Goal: Task Accomplishment & Management: Manage account settings

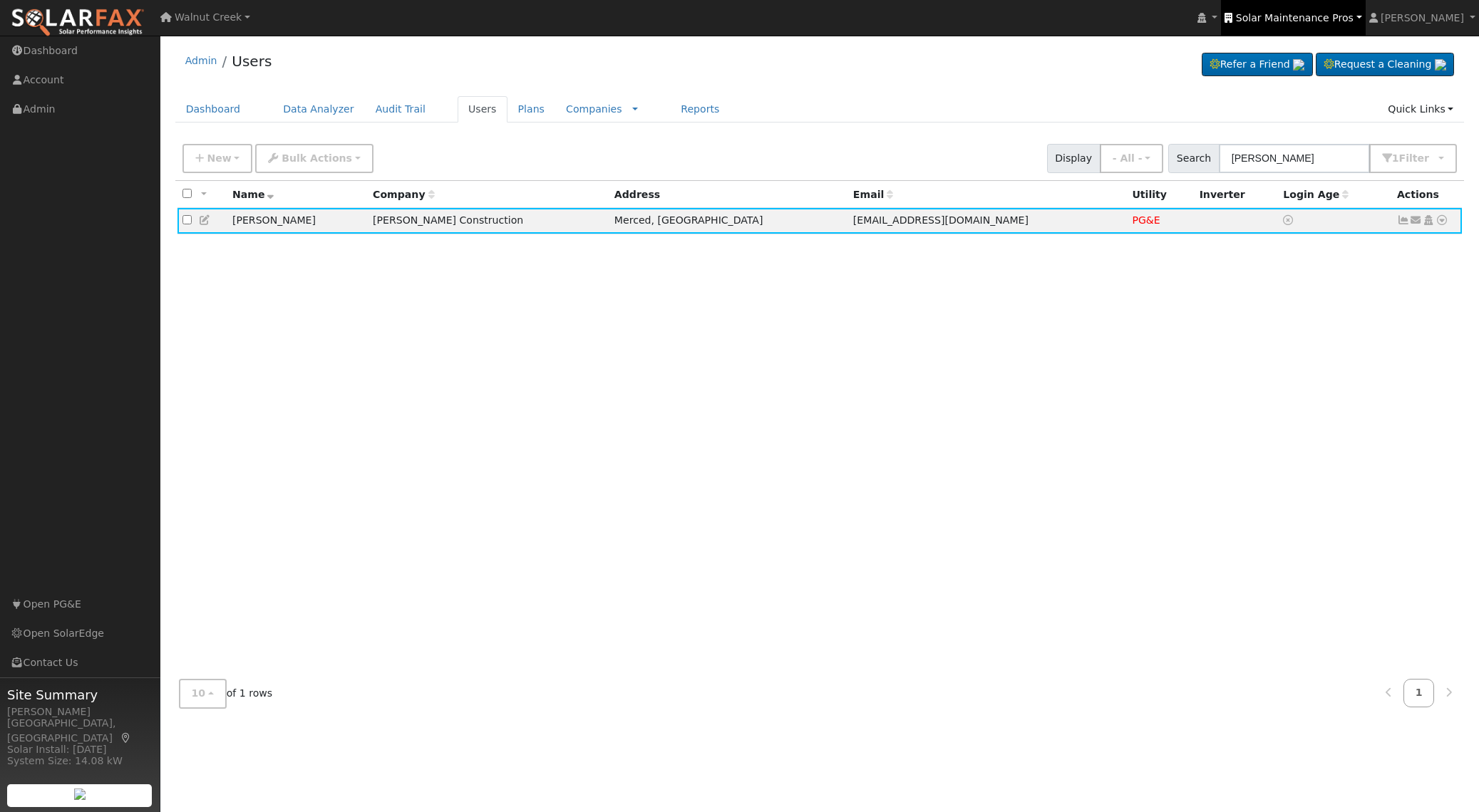
click at [1321, 7] on link "Solar Maintenance Pros" at bounding box center [1294, 17] width 144 height 35
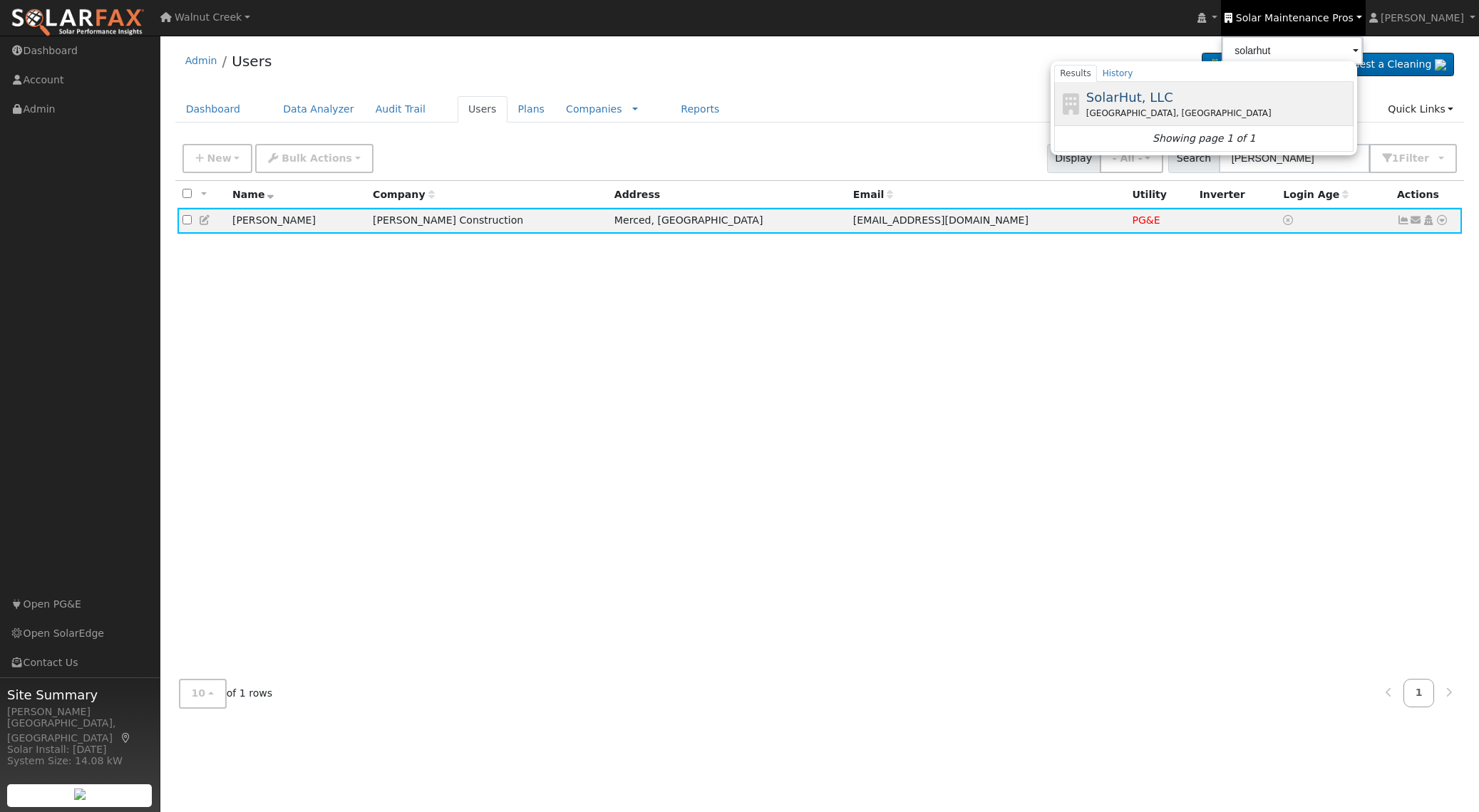
click at [1265, 92] on div "SolarHut, LLC [GEOGRAPHIC_DATA], [GEOGRAPHIC_DATA]" at bounding box center [1218, 103] width 265 height 32
type input "SolarHut, LLC"
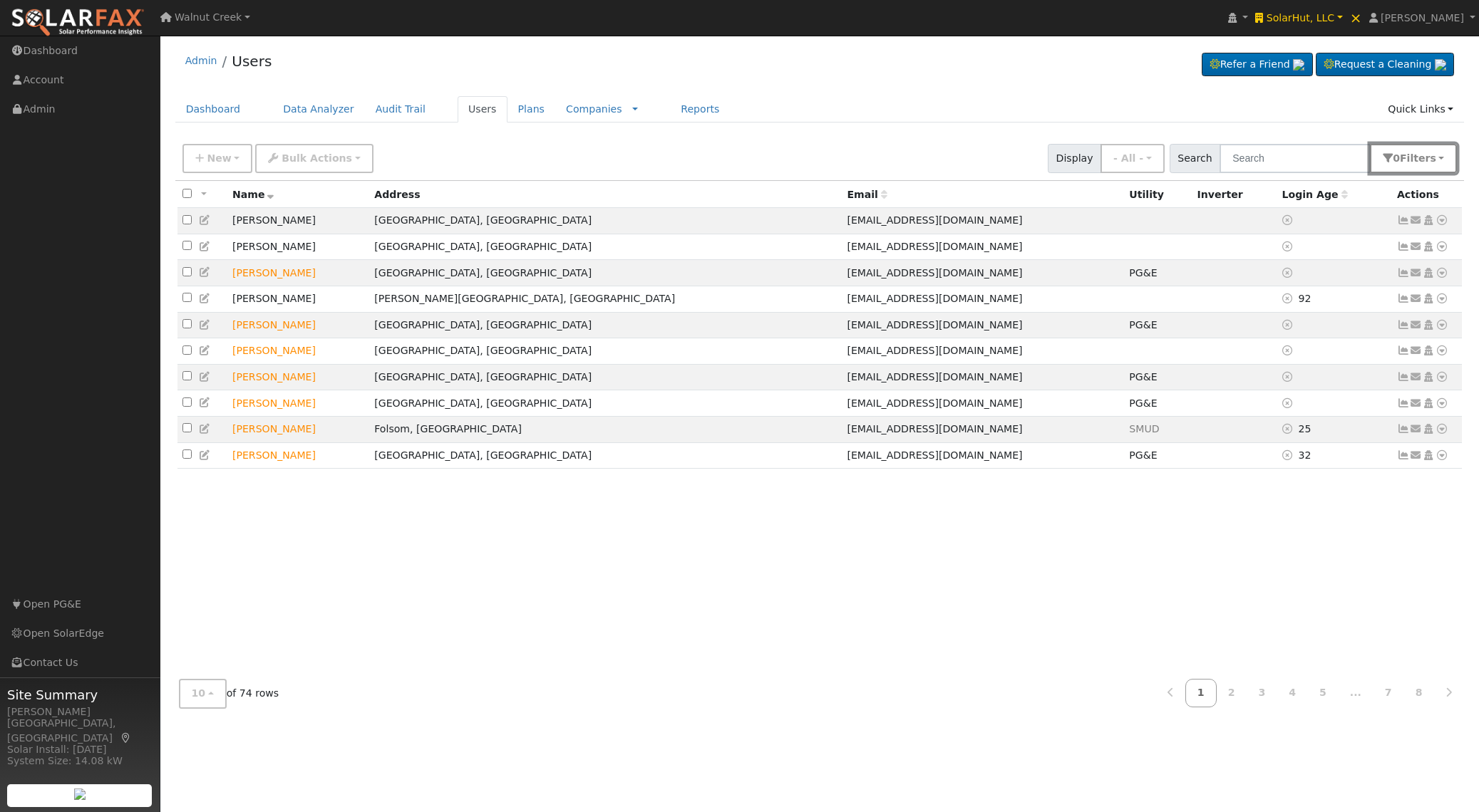
click at [1406, 161] on span "Filter s" at bounding box center [1418, 158] width 36 height 11
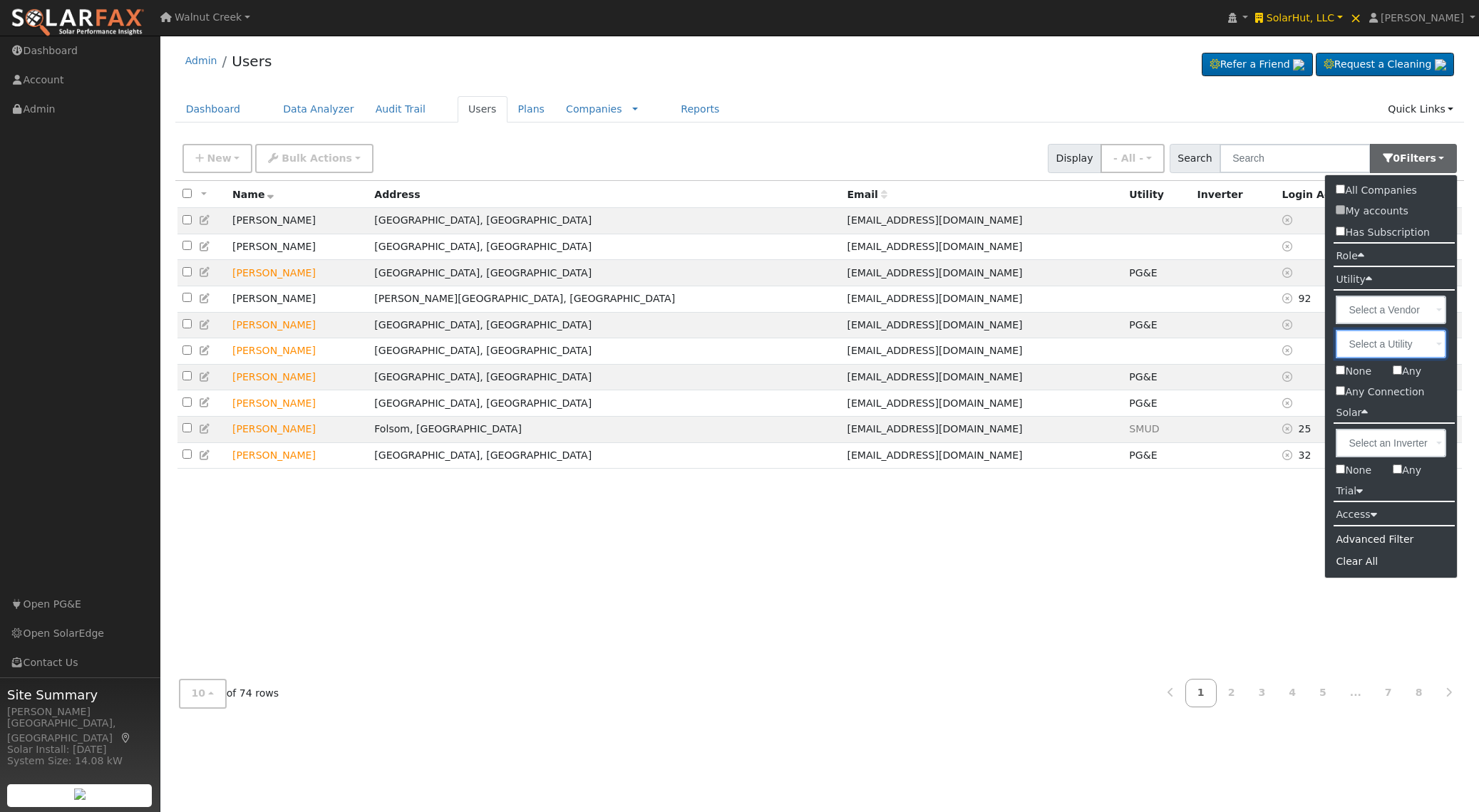
click at [1397, 347] on input "text" at bounding box center [1391, 344] width 111 height 29
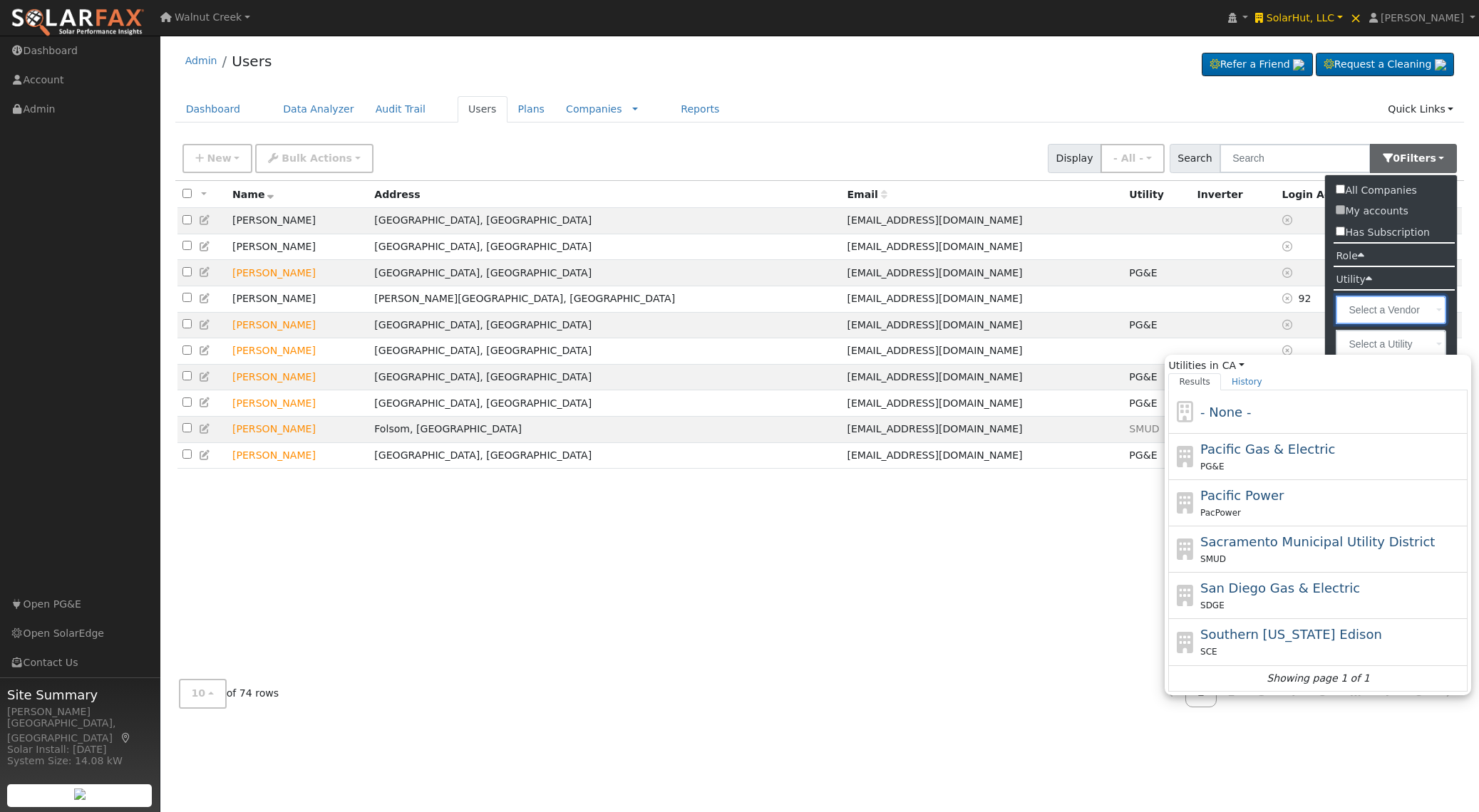
click at [1399, 306] on input "text" at bounding box center [1391, 310] width 111 height 29
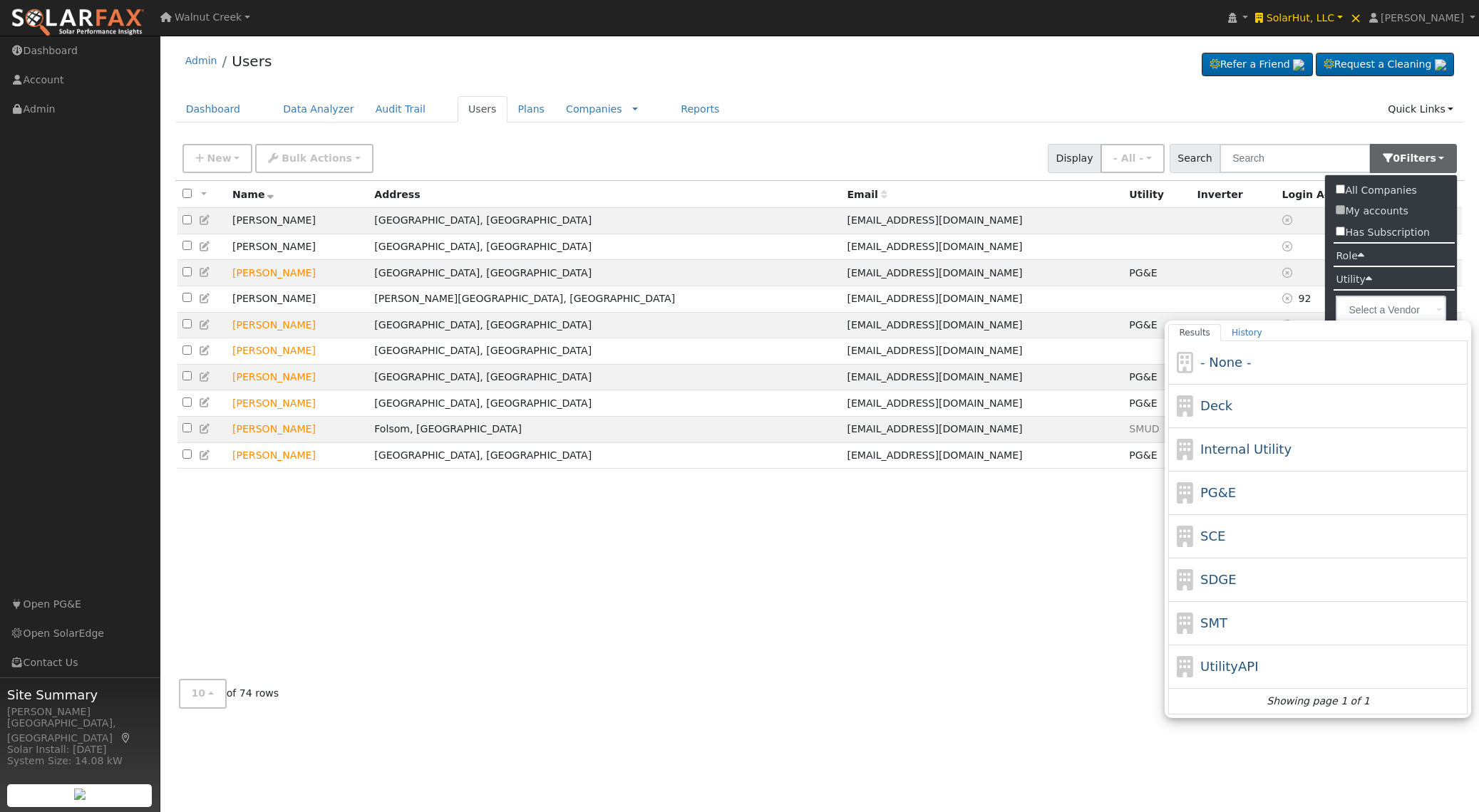
click at [1349, 407] on div "Deck" at bounding box center [1332, 405] width 265 height 19
click at [0, 0] on input "Results History - None - Deck Internal Utility PG&E SCE SDGE SMT UtilityAPI Sho…" at bounding box center [0, 0] width 0 height 0
type input "Deck"
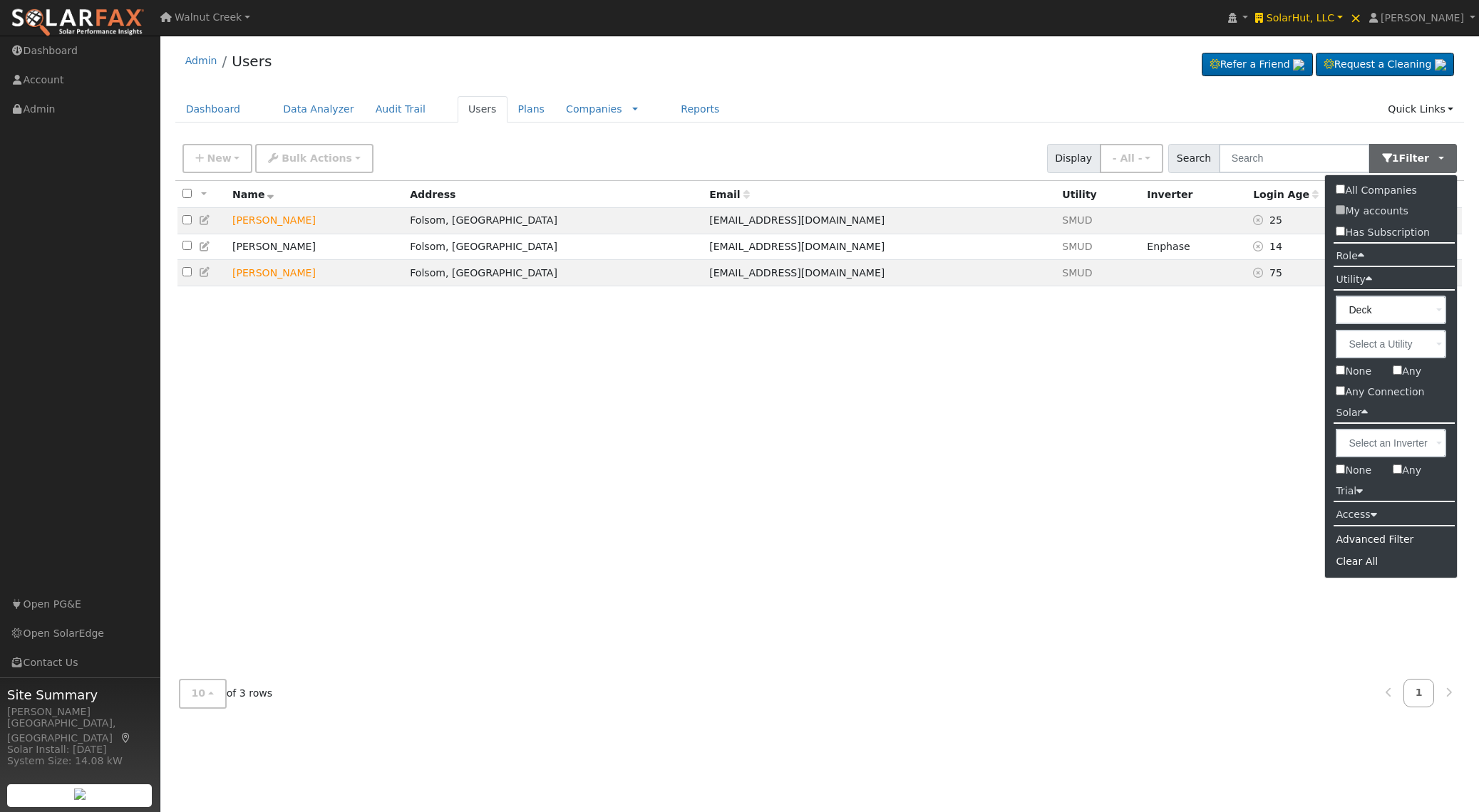
click at [900, 397] on div "All None All on page None on page Name Address Email Utility Inverter Login Age…" at bounding box center [820, 424] width 1290 height 488
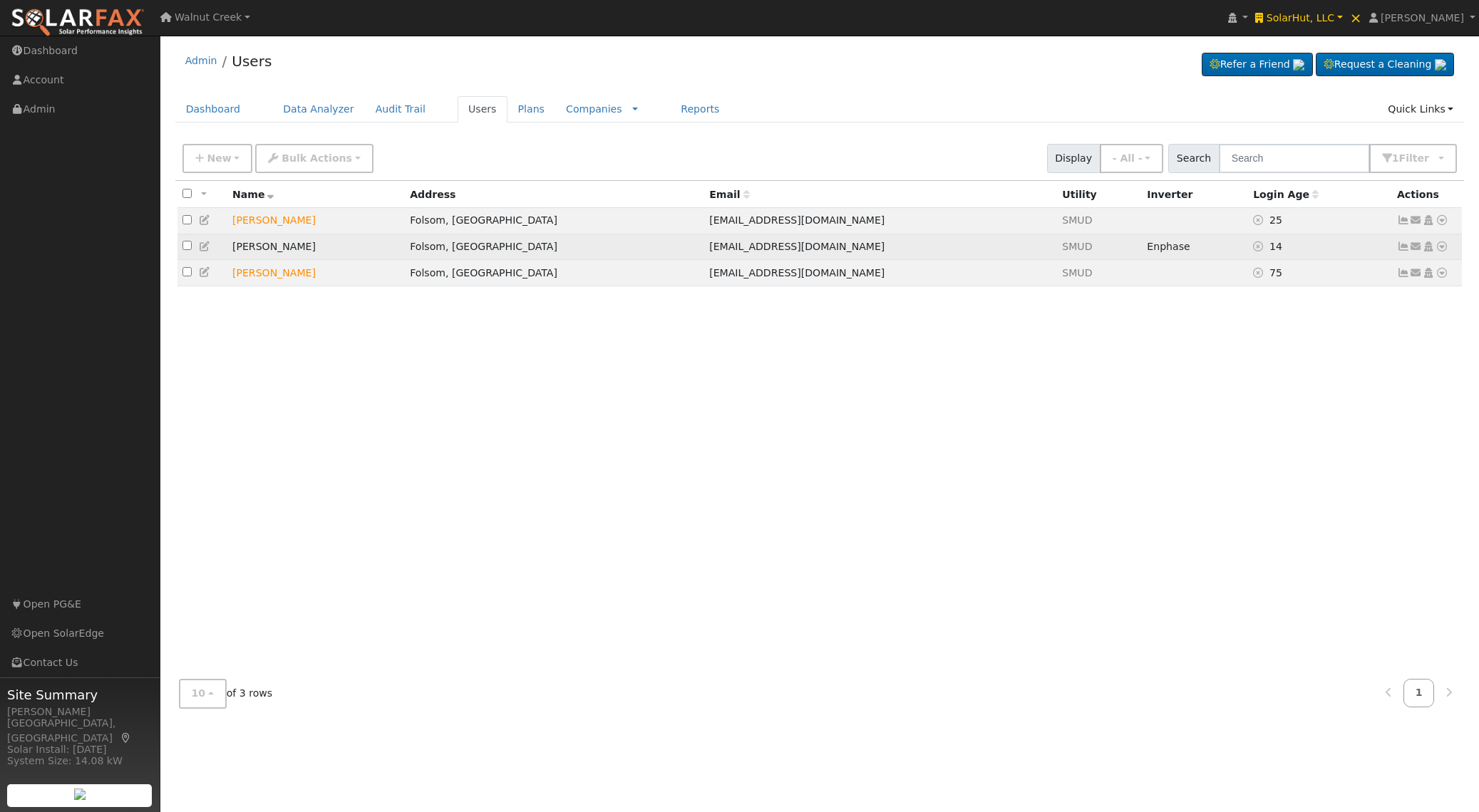
click at [249, 247] on td "Peter Butler" at bounding box center [316, 247] width 178 height 26
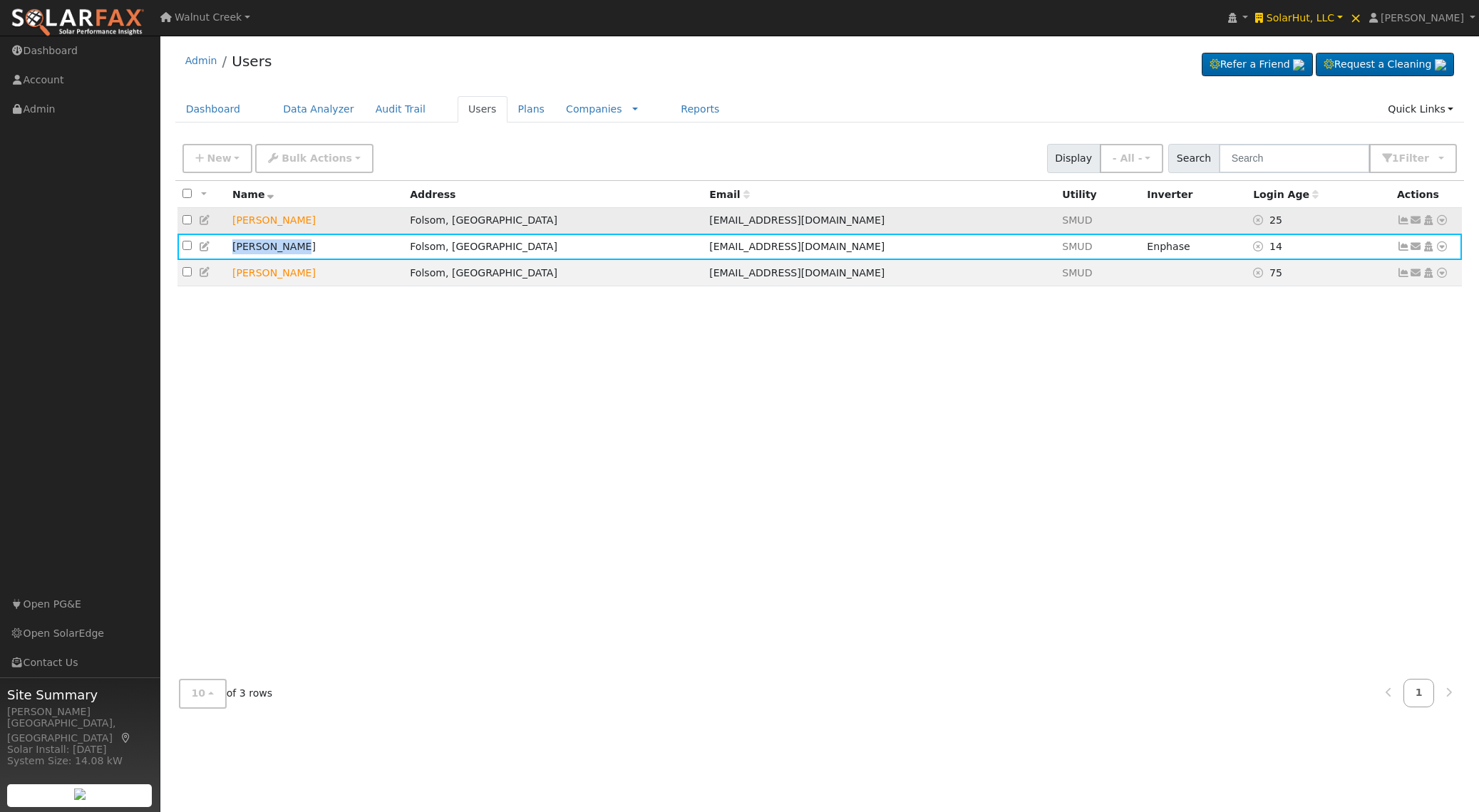
drag, startPoint x: 249, startPoint y: 247, endPoint x: 264, endPoint y: 233, distance: 20.5
click at [264, 246] on td "Peter Butler" at bounding box center [316, 247] width 178 height 26
copy td "Peter Butler"
click at [1402, 223] on icon at bounding box center [1404, 220] width 13 height 10
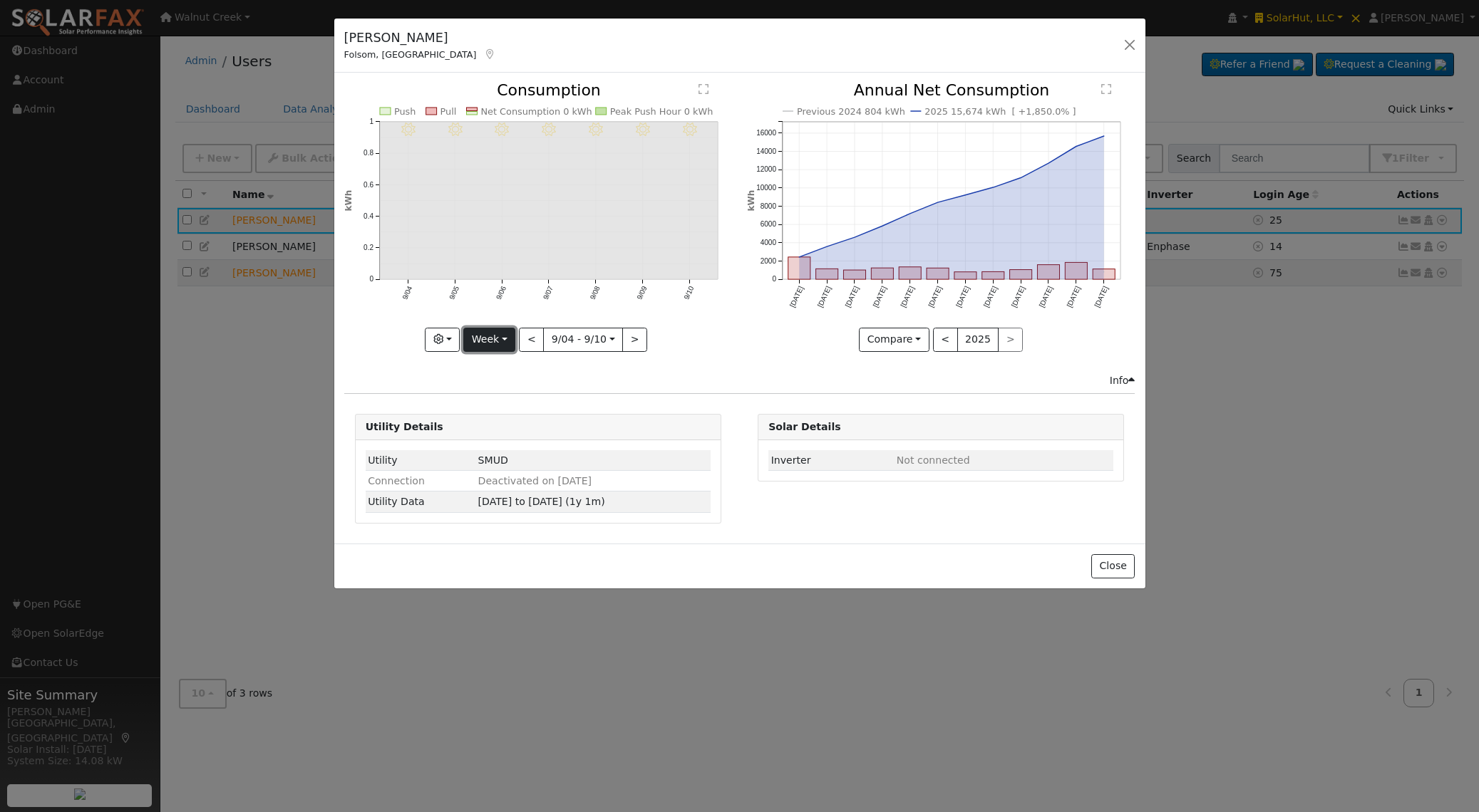
click at [510, 340] on button "Week" at bounding box center [489, 340] width 52 height 25
click at [500, 430] on link "Year" at bounding box center [513, 429] width 99 height 20
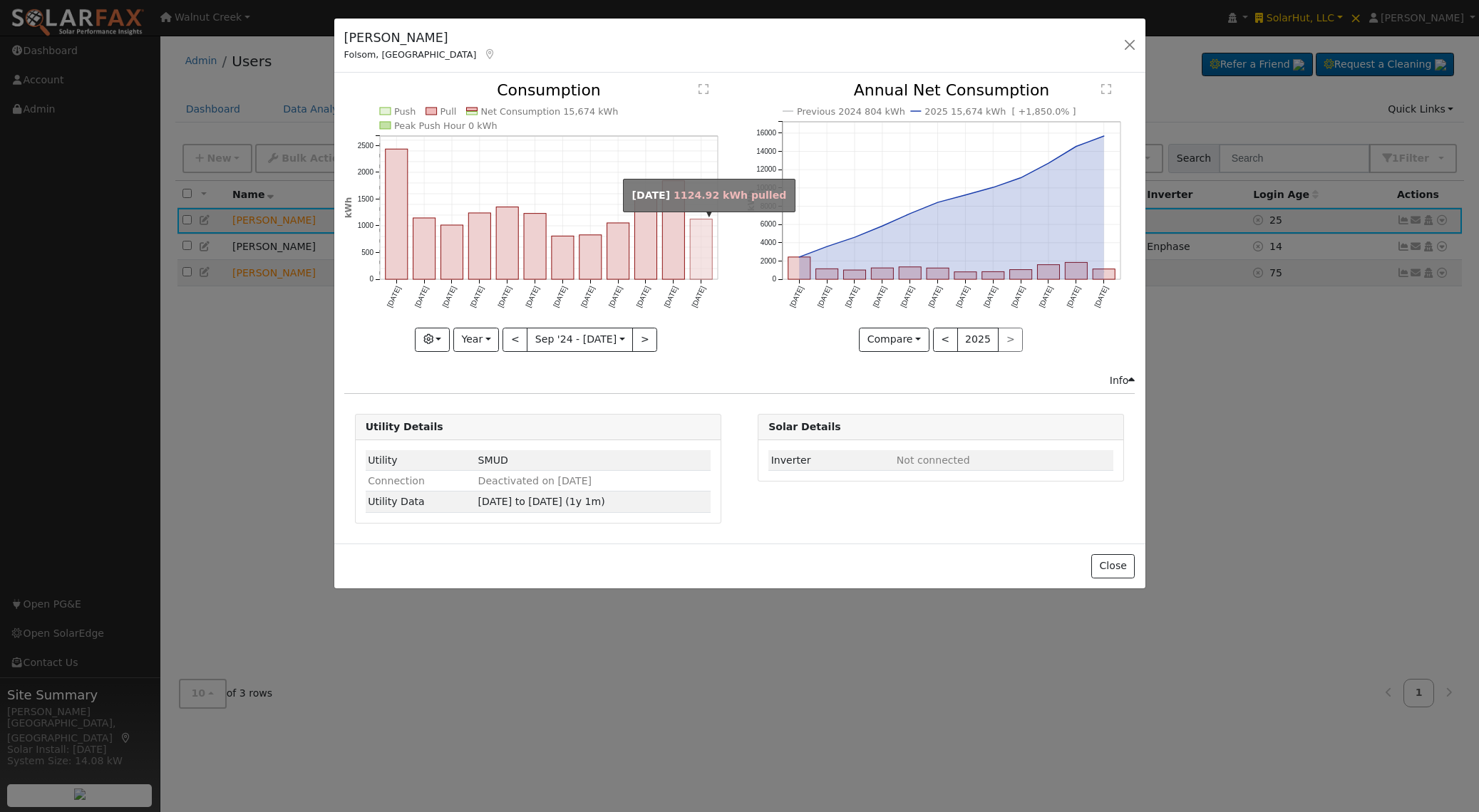
click at [703, 244] on rect "onclick=""" at bounding box center [701, 250] width 22 height 61
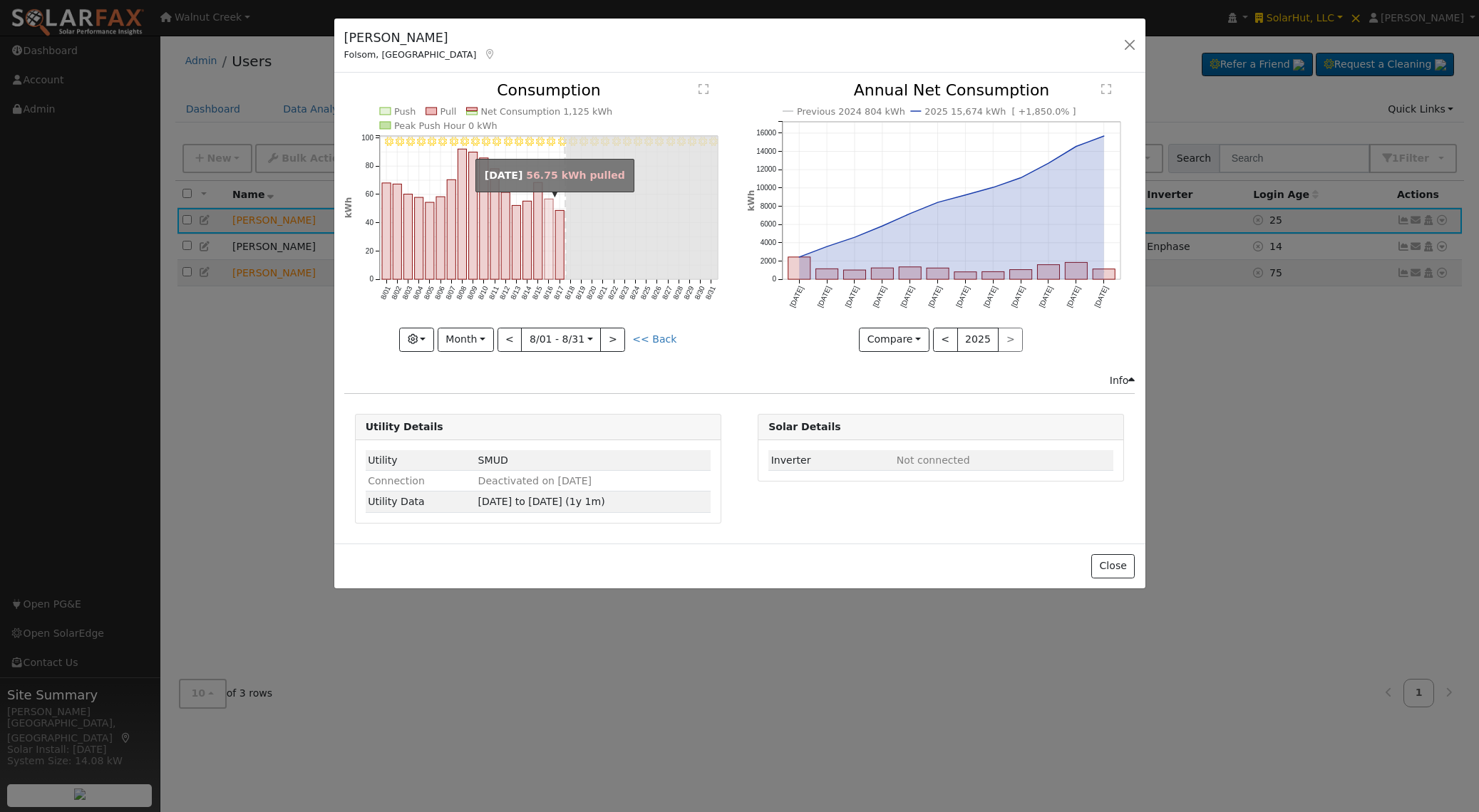
click at [553, 263] on rect "onclick=""" at bounding box center [548, 239] width 8 height 80
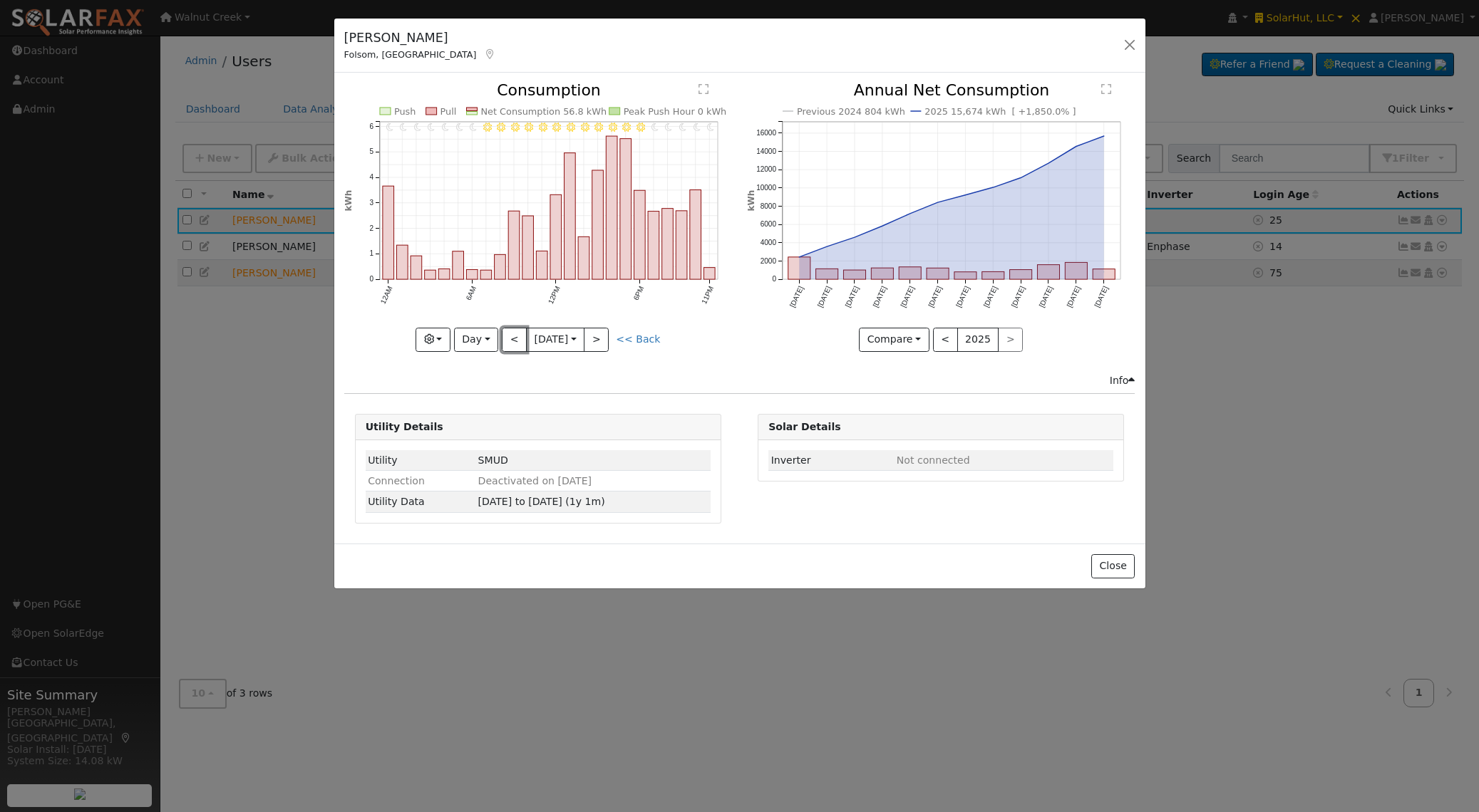
click at [514, 347] on button "<" at bounding box center [514, 340] width 25 height 25
click at [514, 347] on div at bounding box center [538, 217] width 388 height 269
click at [514, 347] on button "<" at bounding box center [514, 340] width 25 height 25
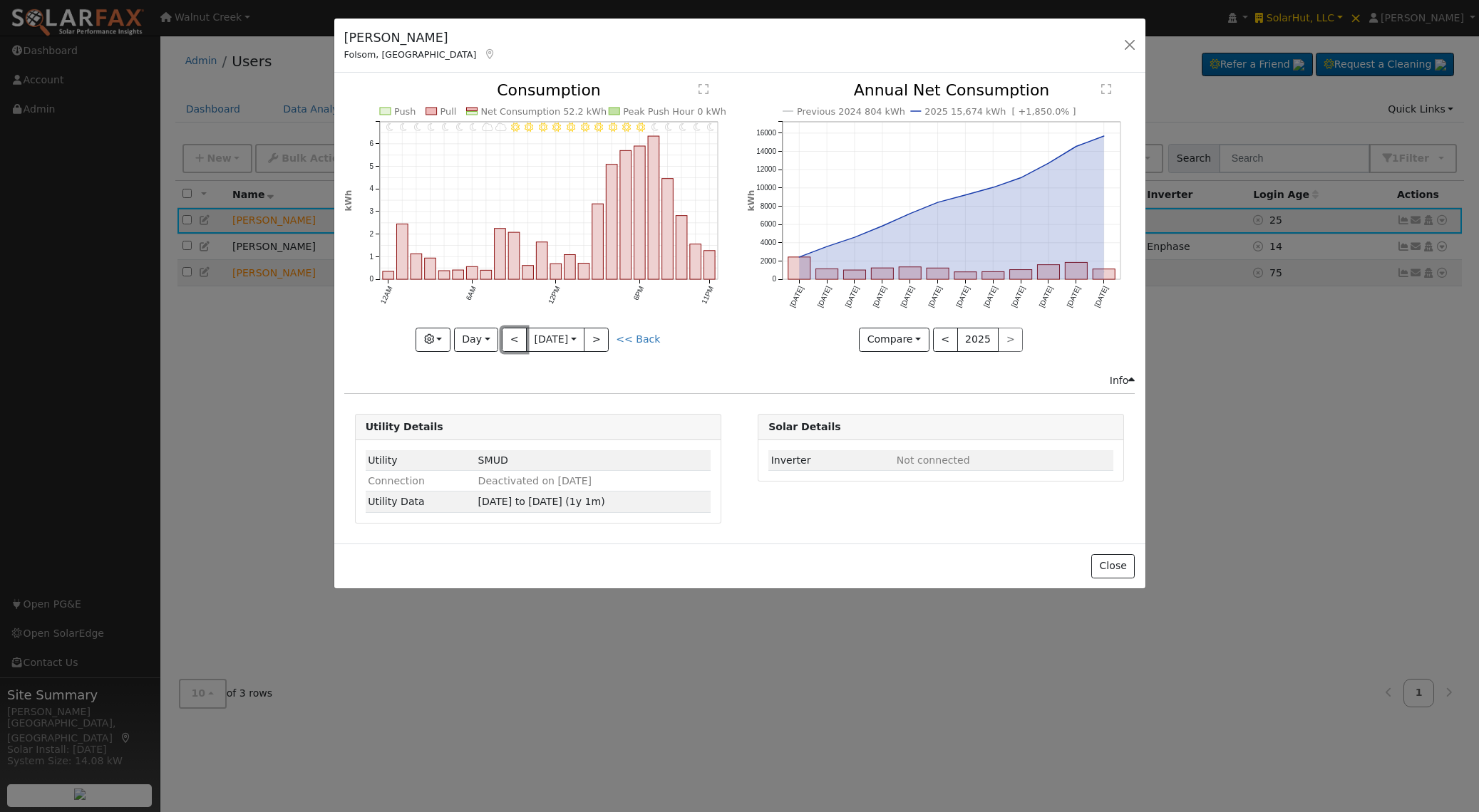
click at [514, 347] on button "<" at bounding box center [514, 340] width 25 height 25
type input "2025-08-12"
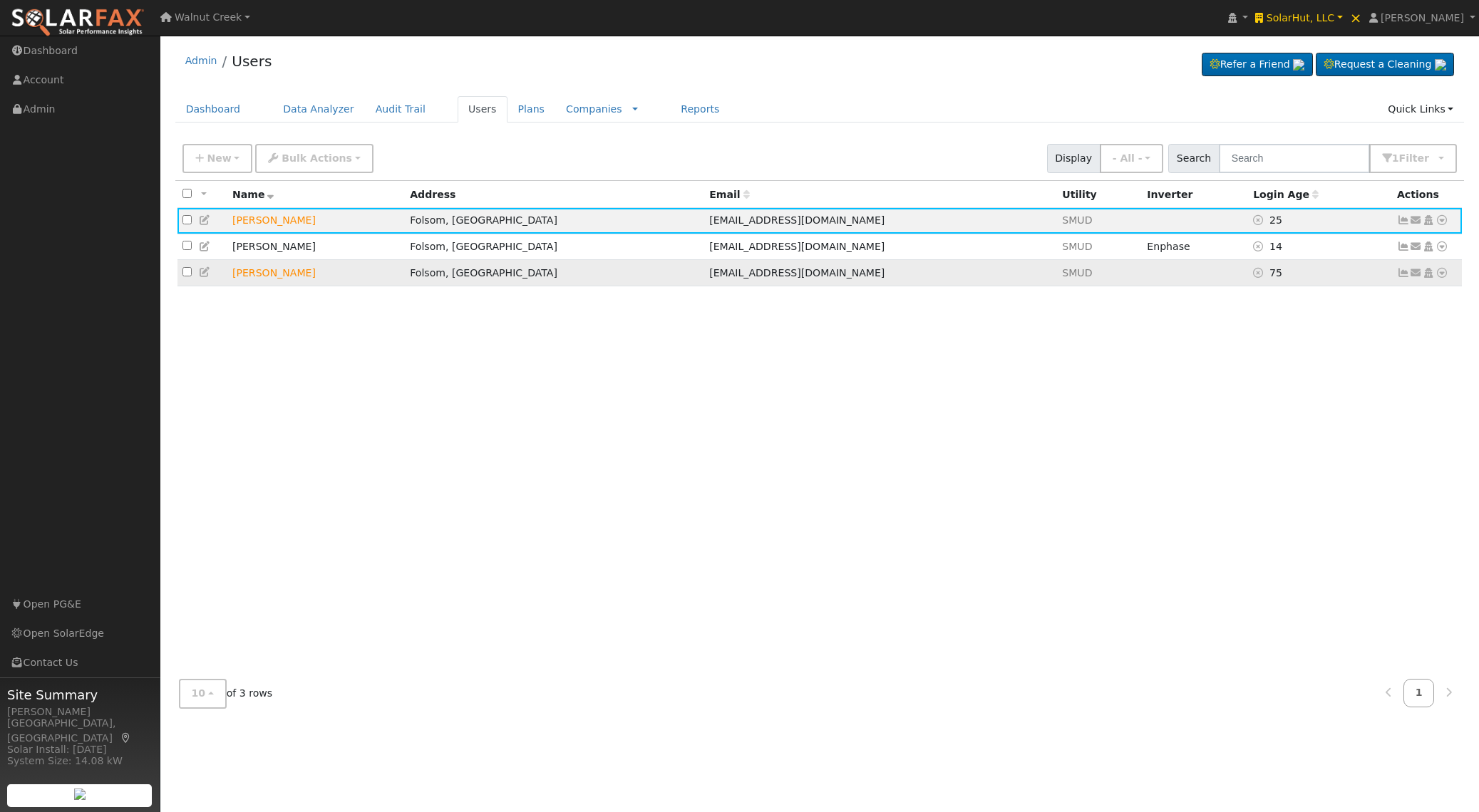
click at [1403, 279] on link at bounding box center [1404, 273] width 13 height 11
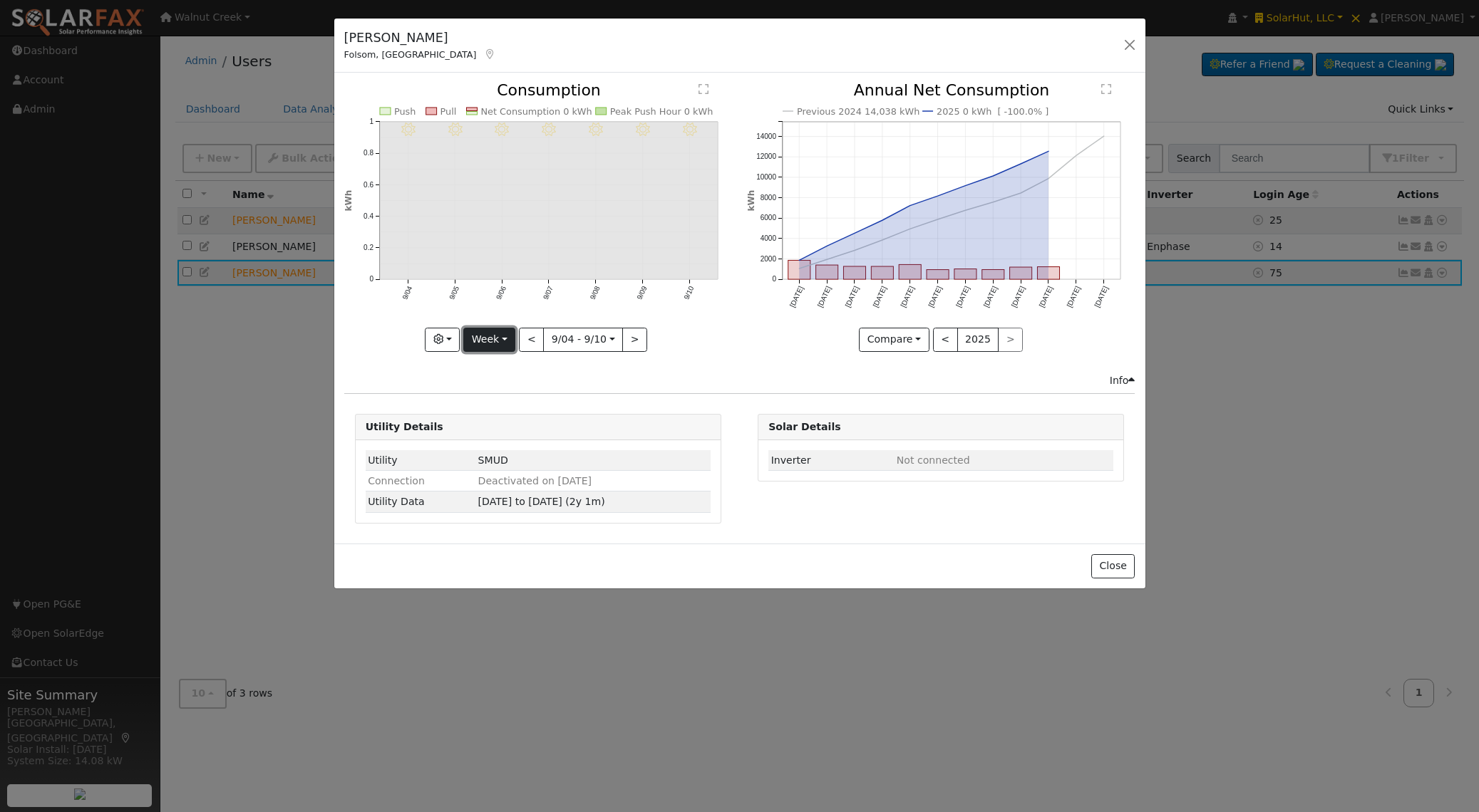
click at [498, 349] on button "Week" at bounding box center [489, 340] width 52 height 25
click at [495, 430] on link "Year" at bounding box center [513, 429] width 99 height 20
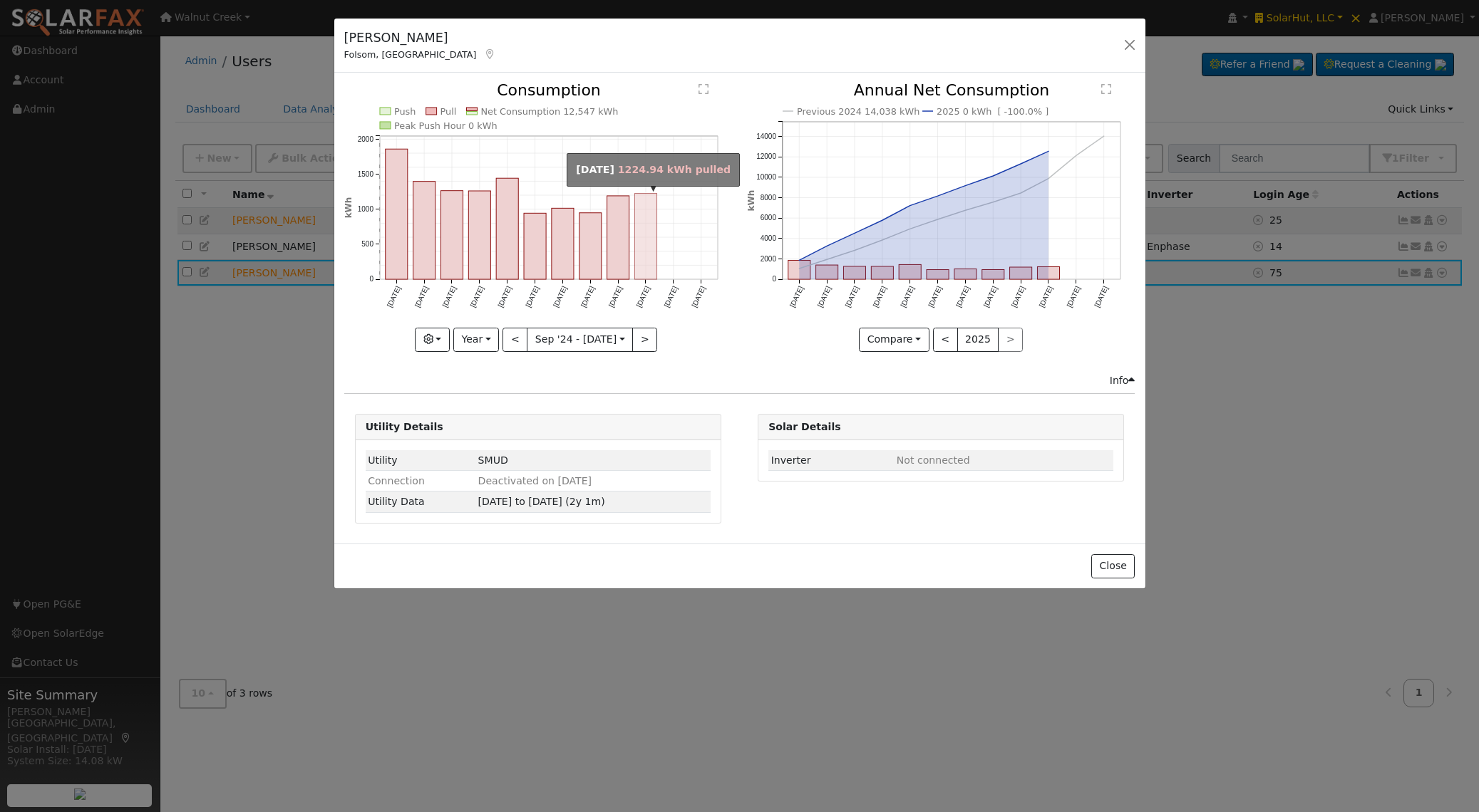
click at [650, 224] on rect "onclick=""" at bounding box center [645, 237] width 22 height 86
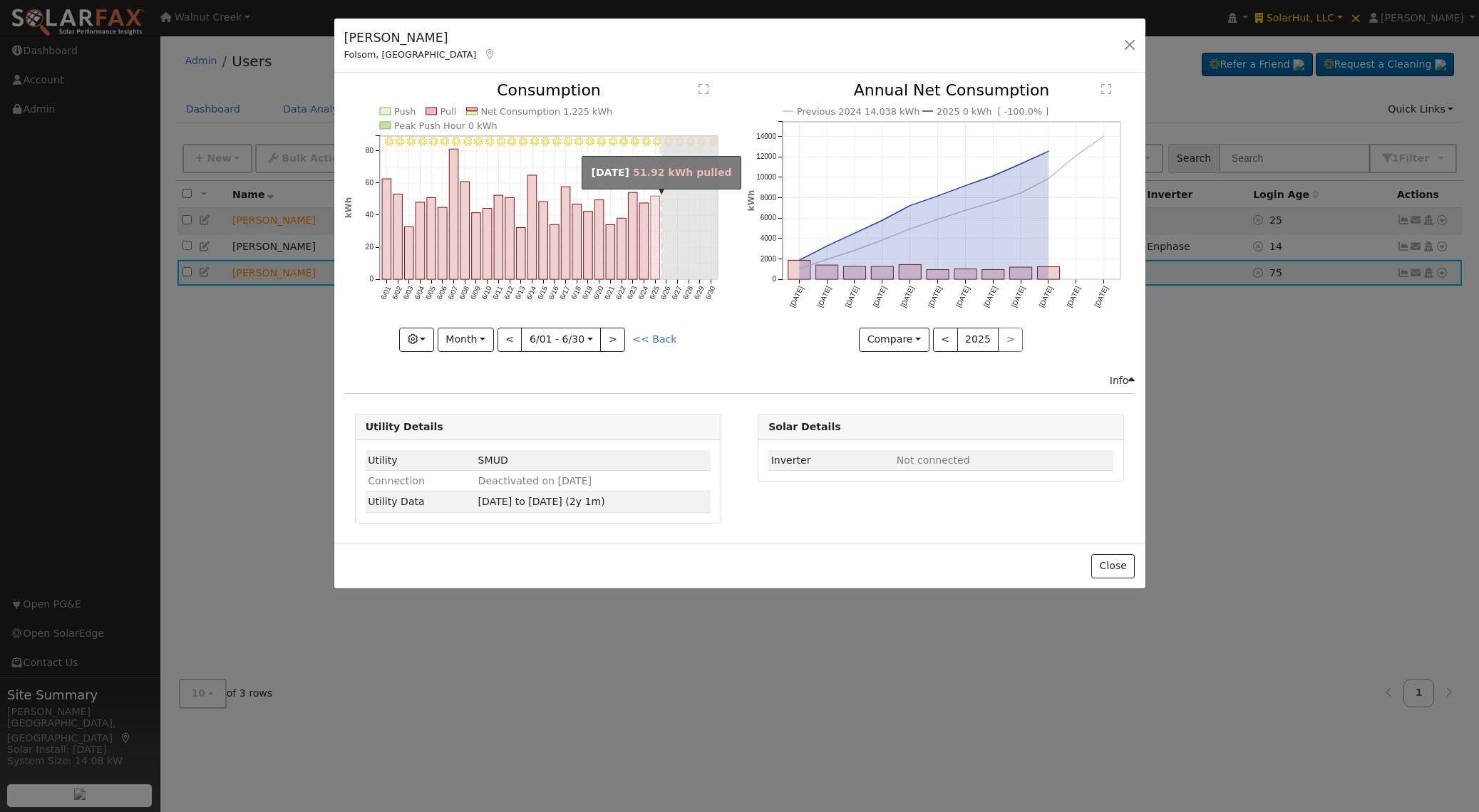
click at [653, 258] on rect "onclick=""" at bounding box center [655, 238] width 9 height 84
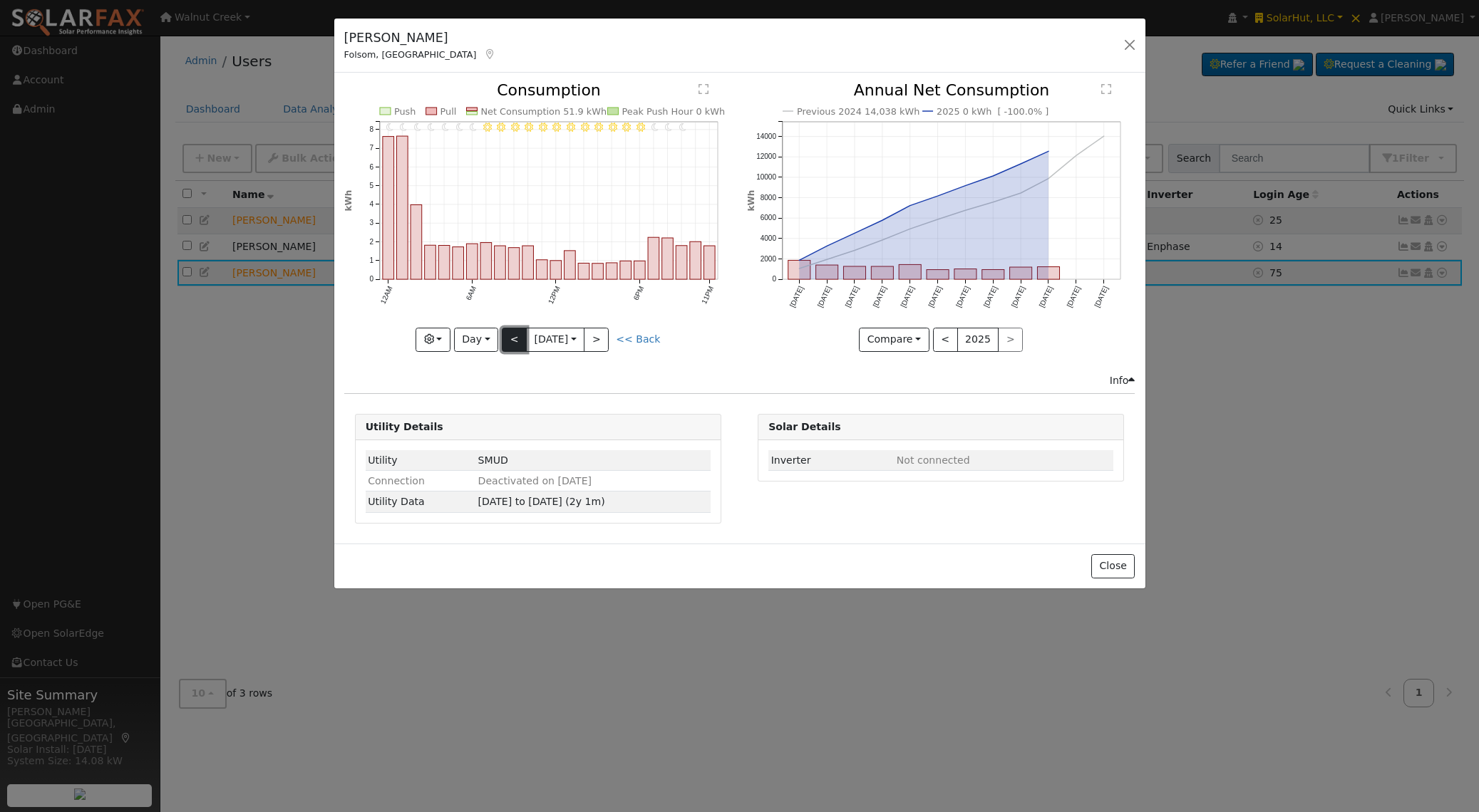
click at [504, 341] on button "<" at bounding box center [514, 340] width 25 height 25
type input "2025-06-22"
